Goal: Navigation & Orientation: Find specific page/section

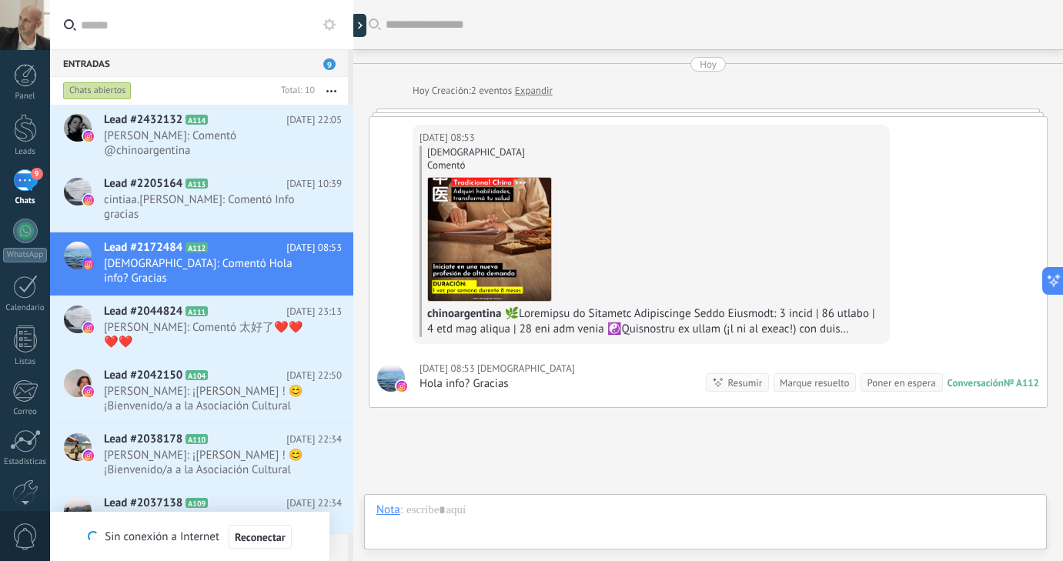
click at [25, 181] on div "9" at bounding box center [25, 180] width 25 height 22
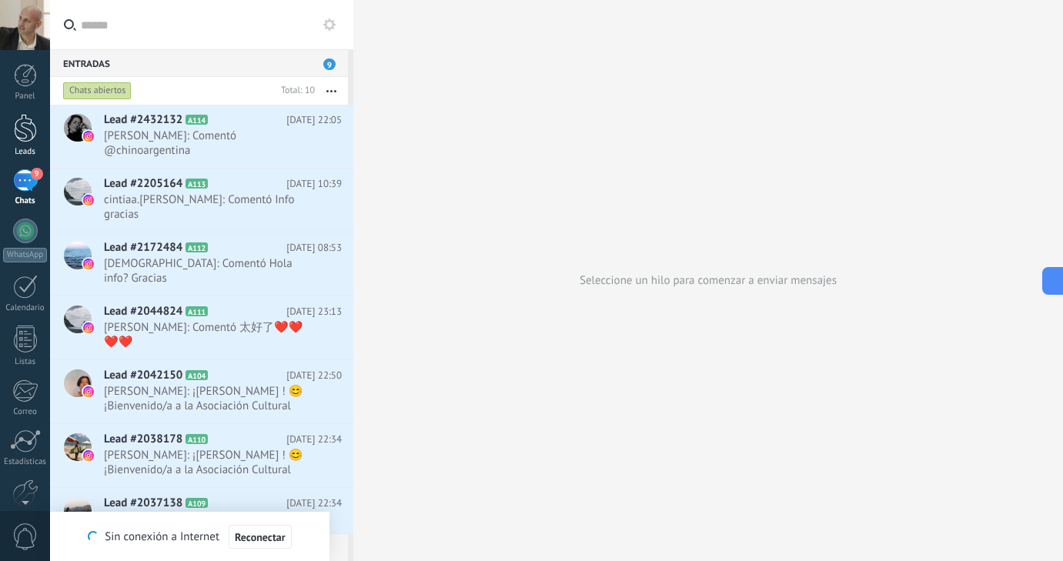
click at [20, 133] on div at bounding box center [25, 128] width 23 height 28
